Goal: Find specific page/section: Find specific page/section

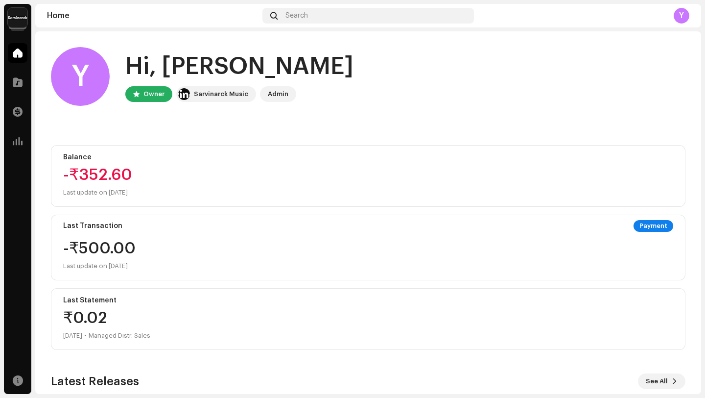
click at [18, 21] on img at bounding box center [18, 18] width 20 height 20
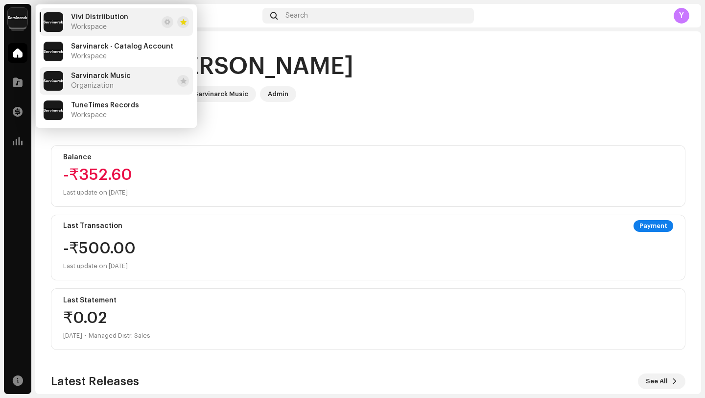
click at [124, 77] on span "Sarvinarck Music" at bounding box center [101, 76] width 60 height 8
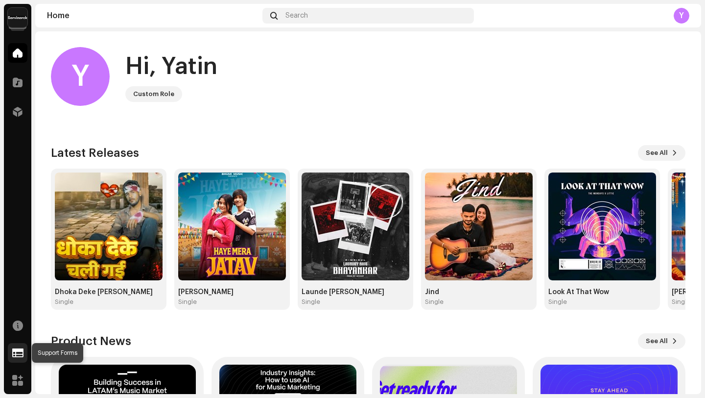
click at [19, 349] on span at bounding box center [17, 353] width 11 height 8
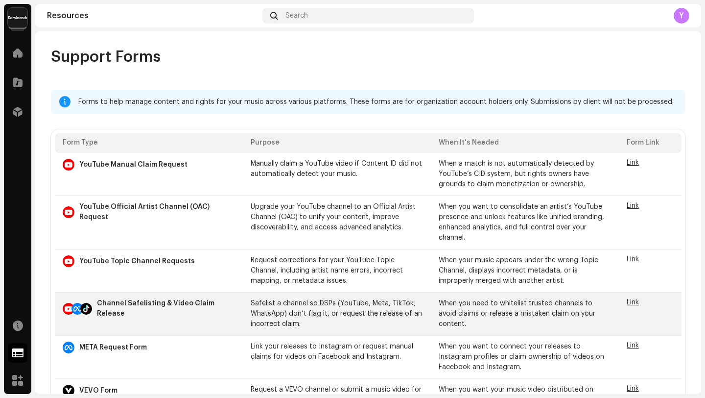
click at [627, 303] on span "Link" at bounding box center [633, 302] width 12 height 7
